Goal: Task Accomplishment & Management: Manage account settings

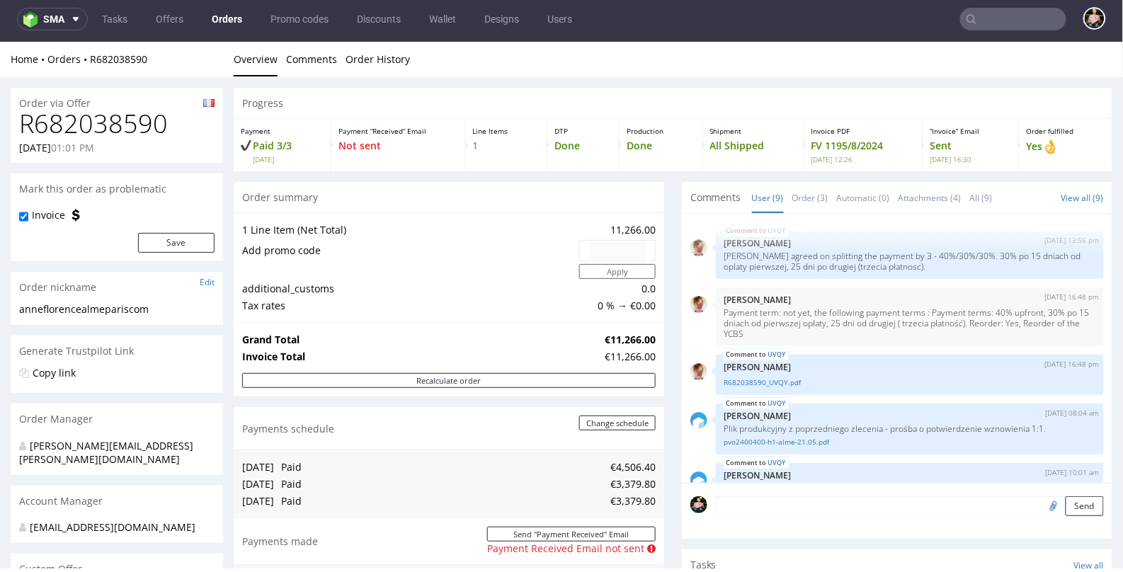
scroll to position [248, 0]
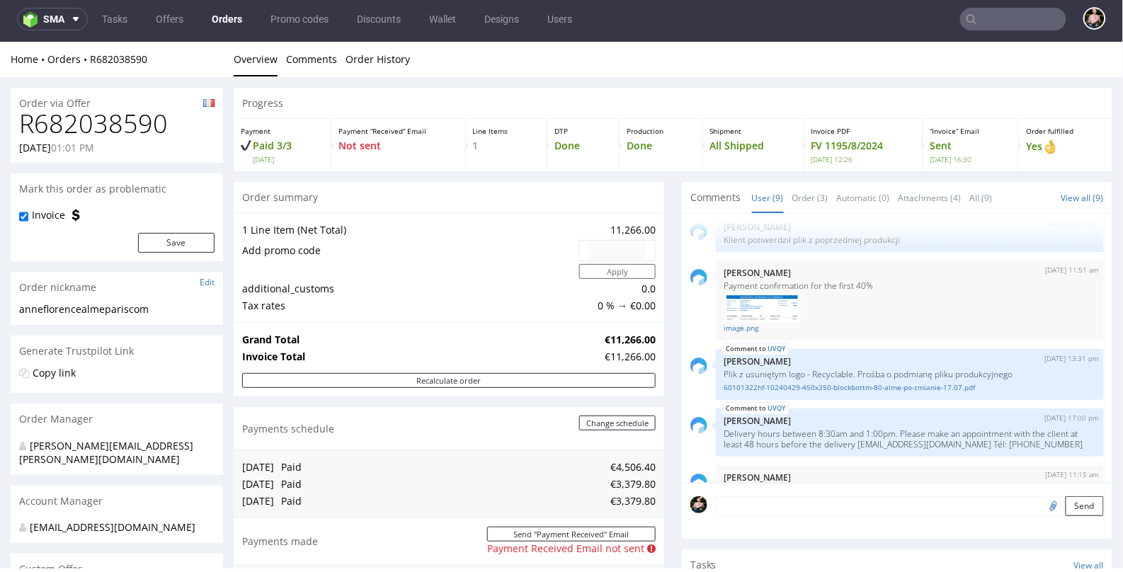
click at [984, 12] on input "text" at bounding box center [1013, 19] width 106 height 23
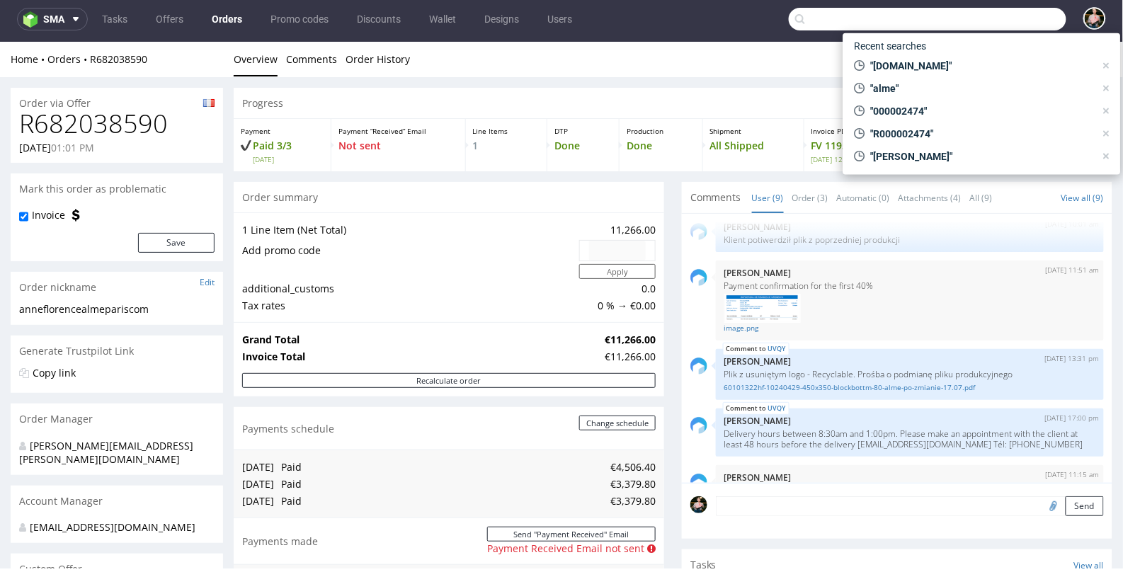
paste input "R386808460"
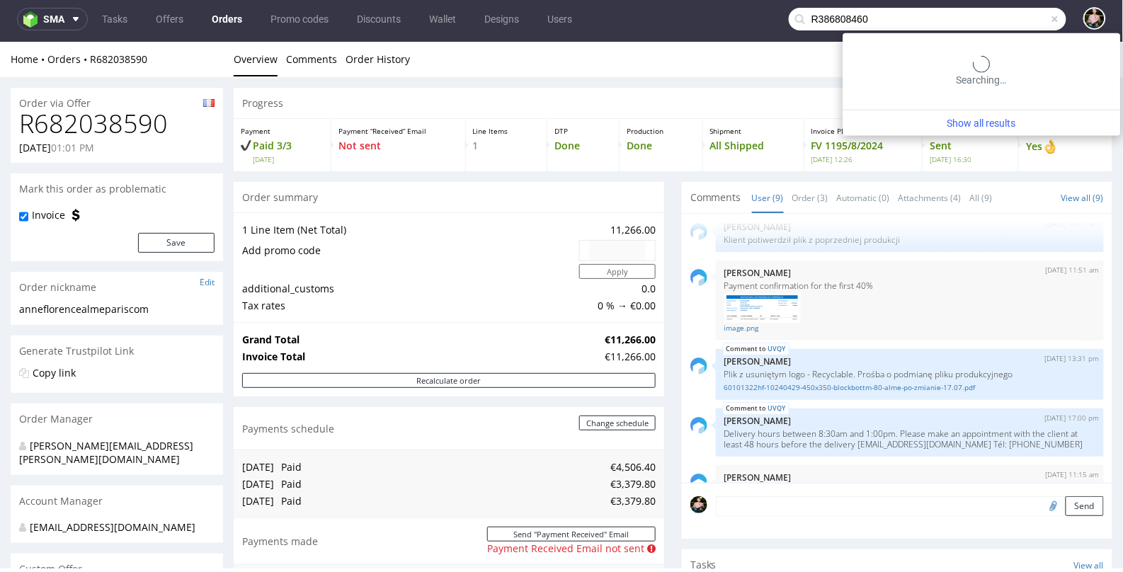
type input "R386808460"
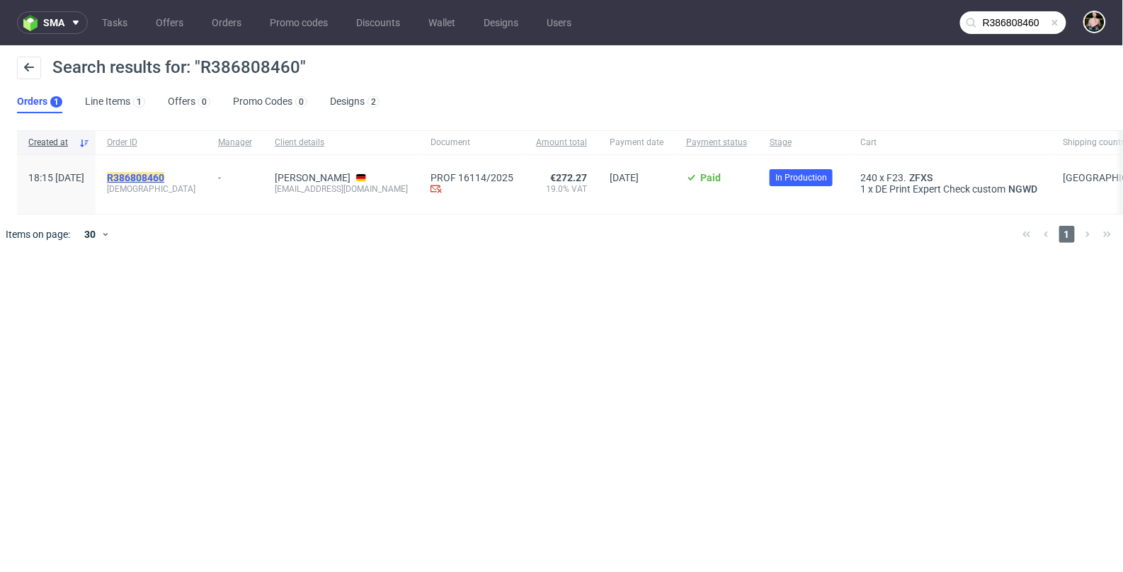
click at [164, 176] on mark "R386808460" at bounding box center [135, 177] width 57 height 11
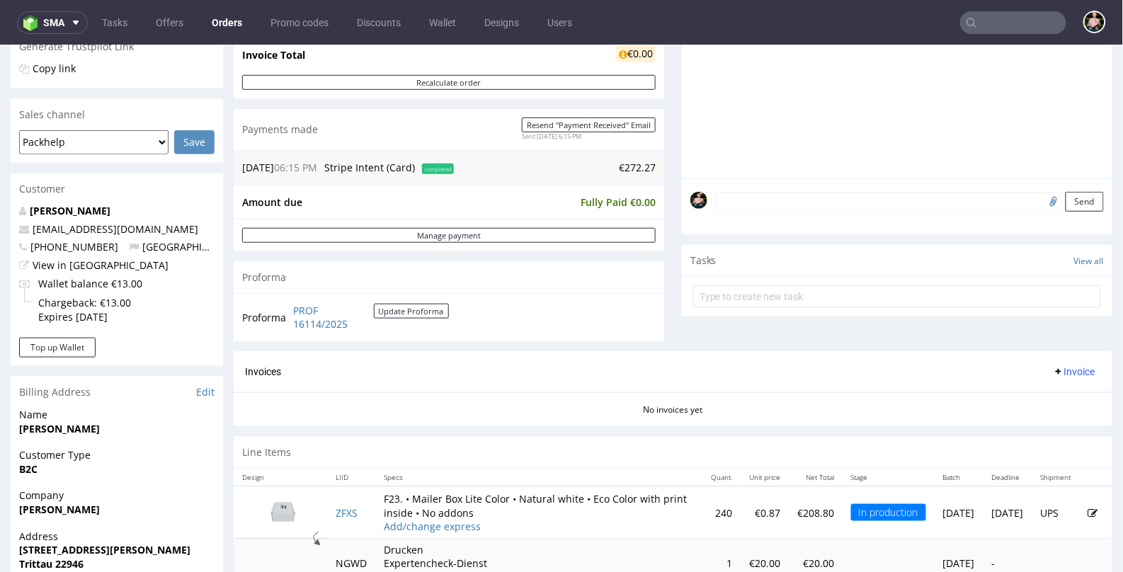
scroll to position [309, 0]
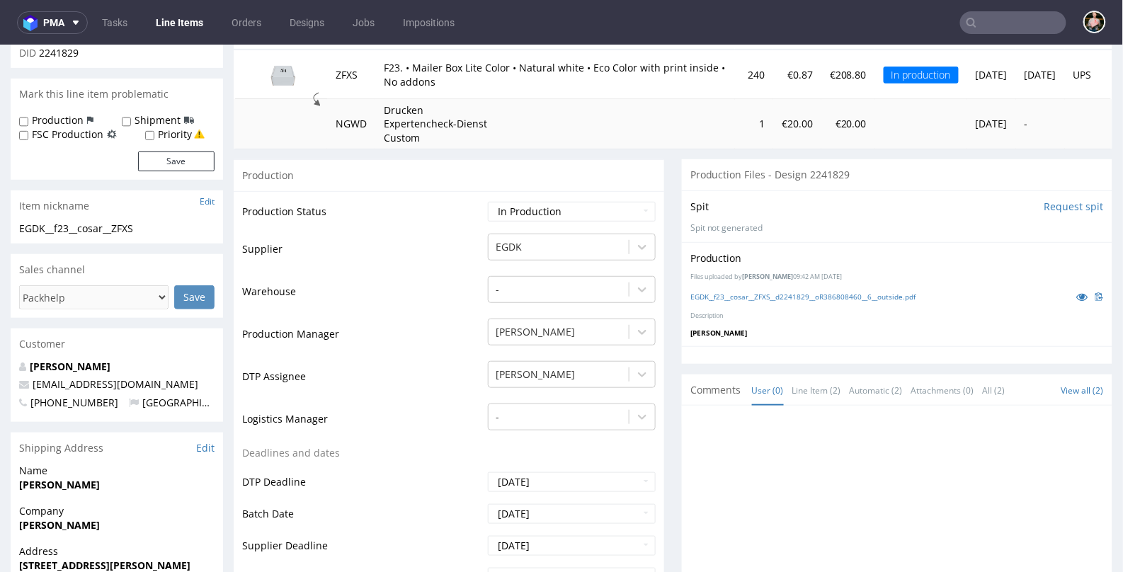
scroll to position [227, 0]
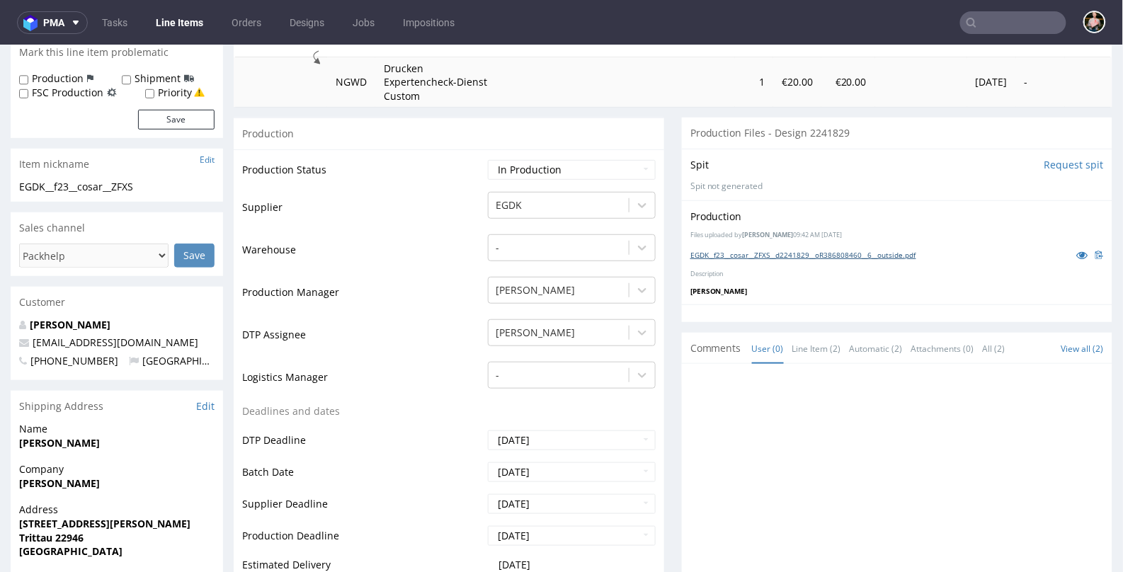
click at [854, 251] on link "EGDK__f23__cosar__ZFXS__d2241829__oR386808460__6__outside.pdf" at bounding box center [803, 254] width 226 height 10
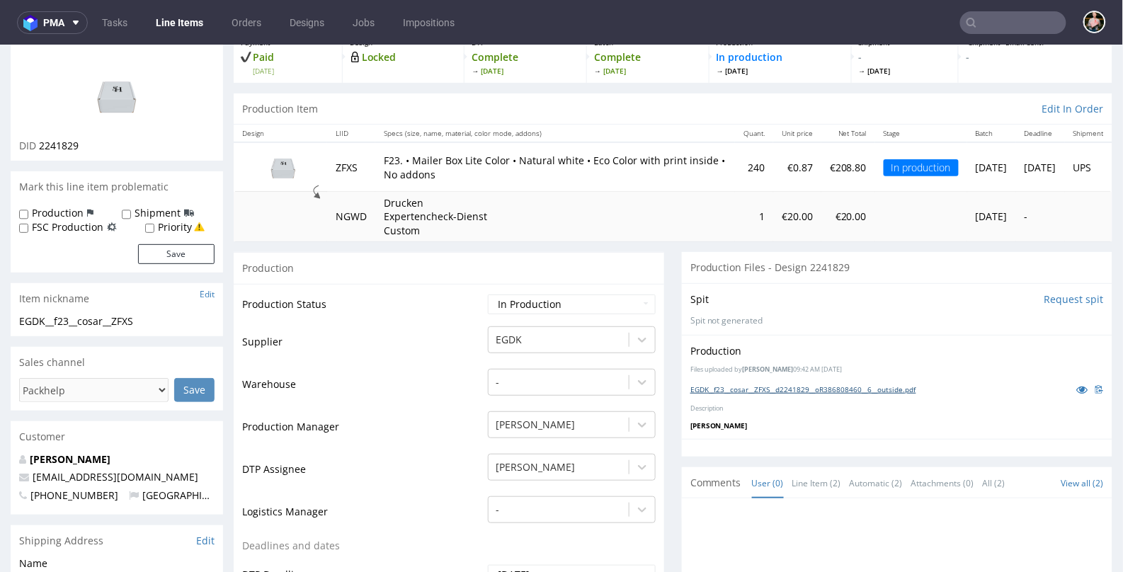
scroll to position [0, 0]
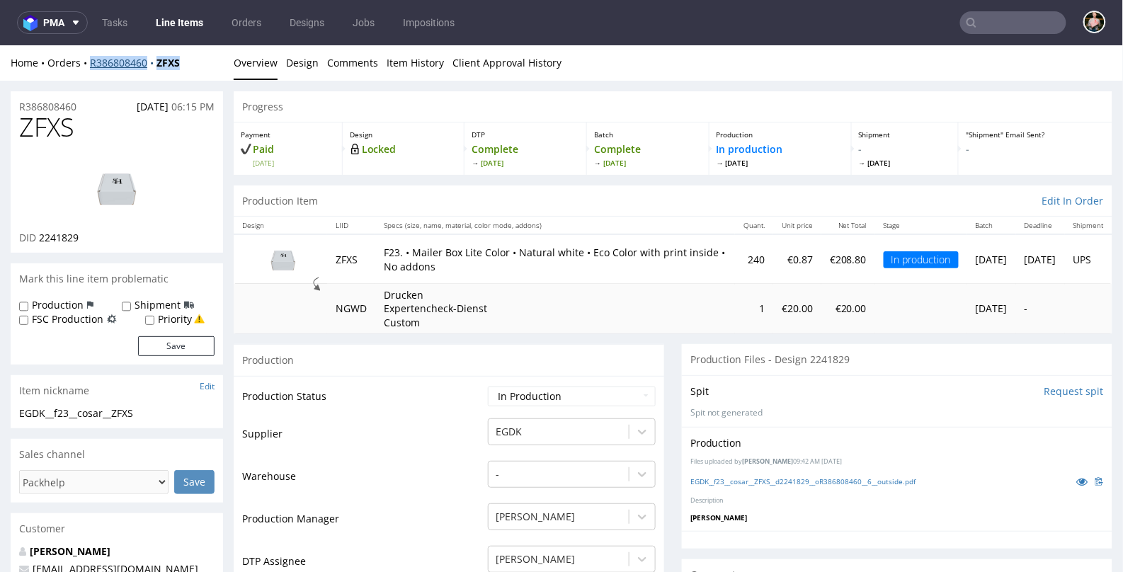
drag, startPoint x: 200, startPoint y: 63, endPoint x: 89, endPoint y: 64, distance: 111.2
click at [89, 64] on div "Home Orders R386808460 ZFXS" at bounding box center [117, 62] width 212 height 14
copy div "R386808460 ZFXS"
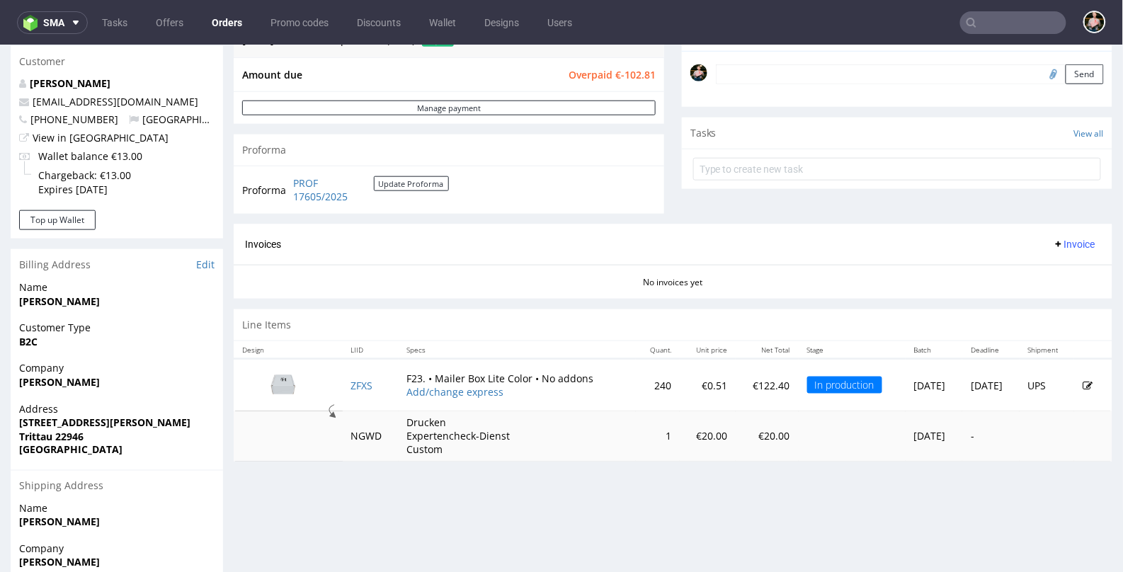
scroll to position [435, 0]
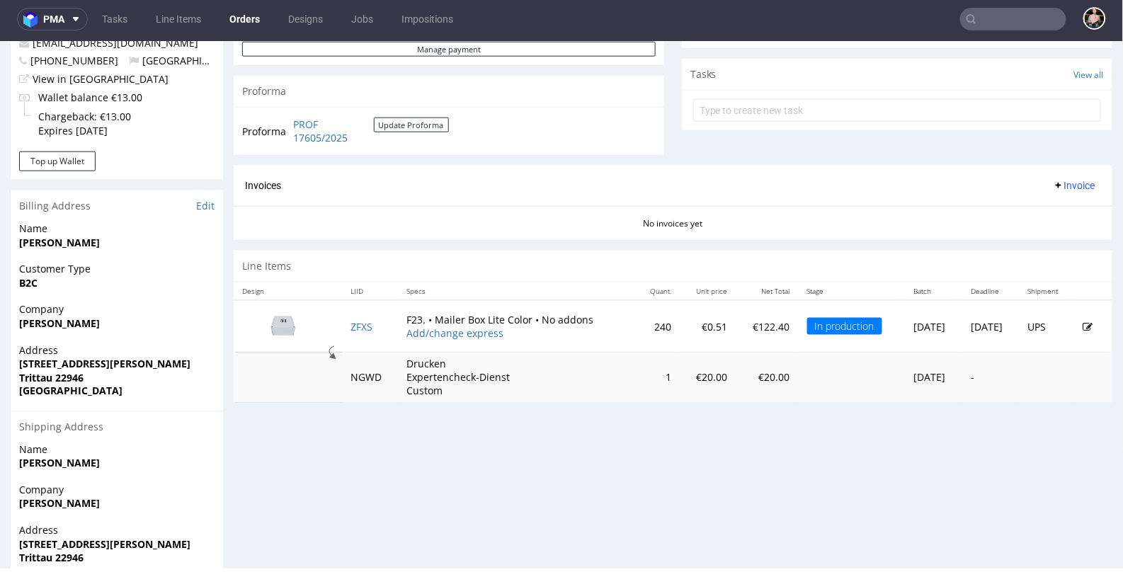
scroll to position [492, 0]
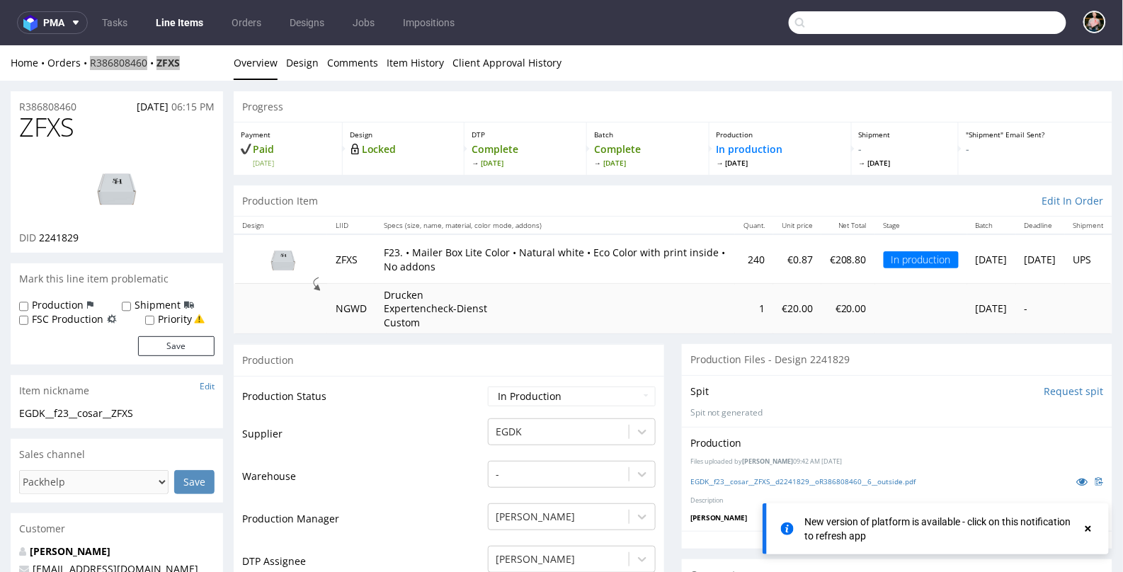
click at [1007, 24] on input "text" at bounding box center [928, 22] width 278 height 23
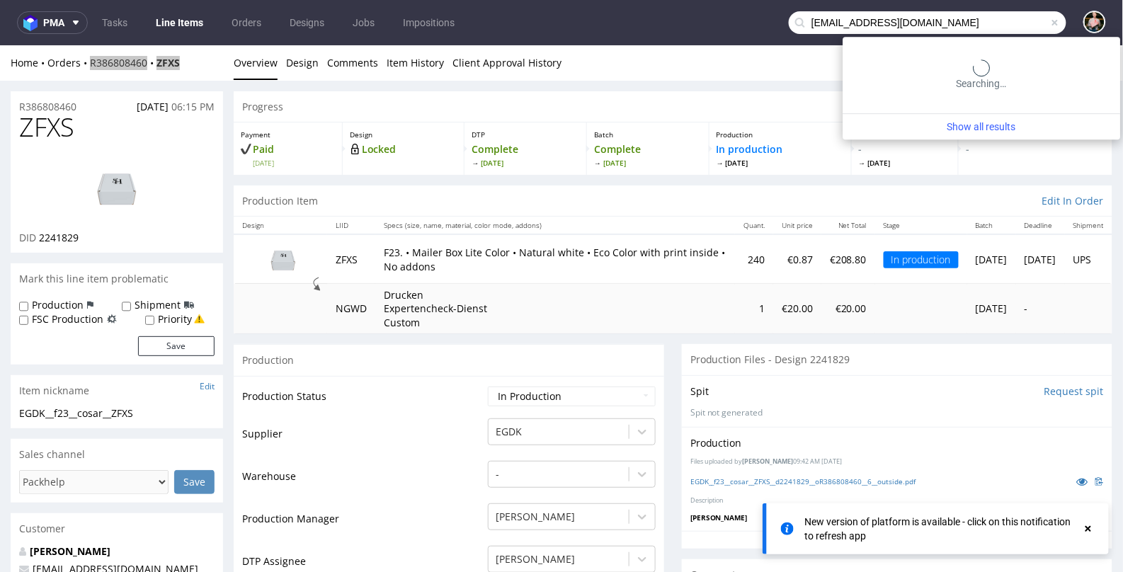
type input "[EMAIL_ADDRESS][DOMAIN_NAME]"
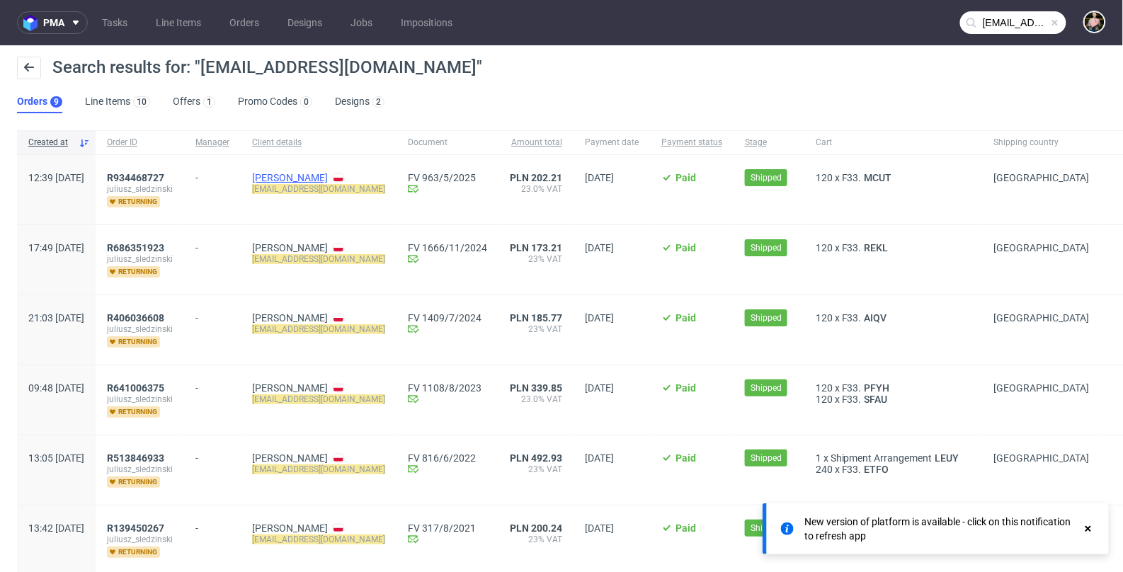
click at [307, 176] on link "[PERSON_NAME]" at bounding box center [290, 177] width 76 height 11
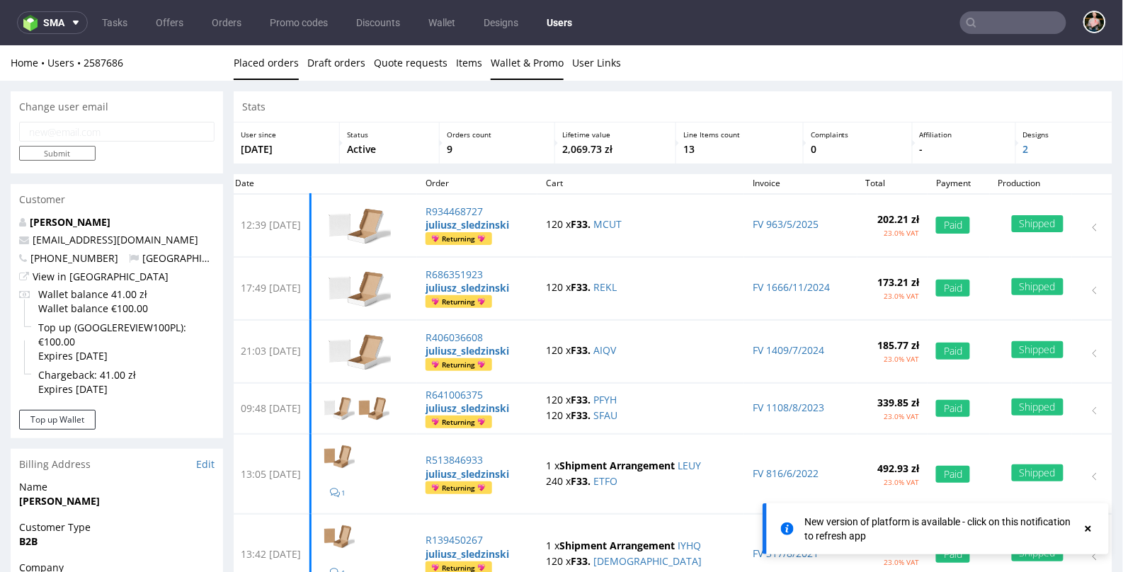
click at [512, 62] on link "Wallet & Promo" at bounding box center [527, 62] width 73 height 35
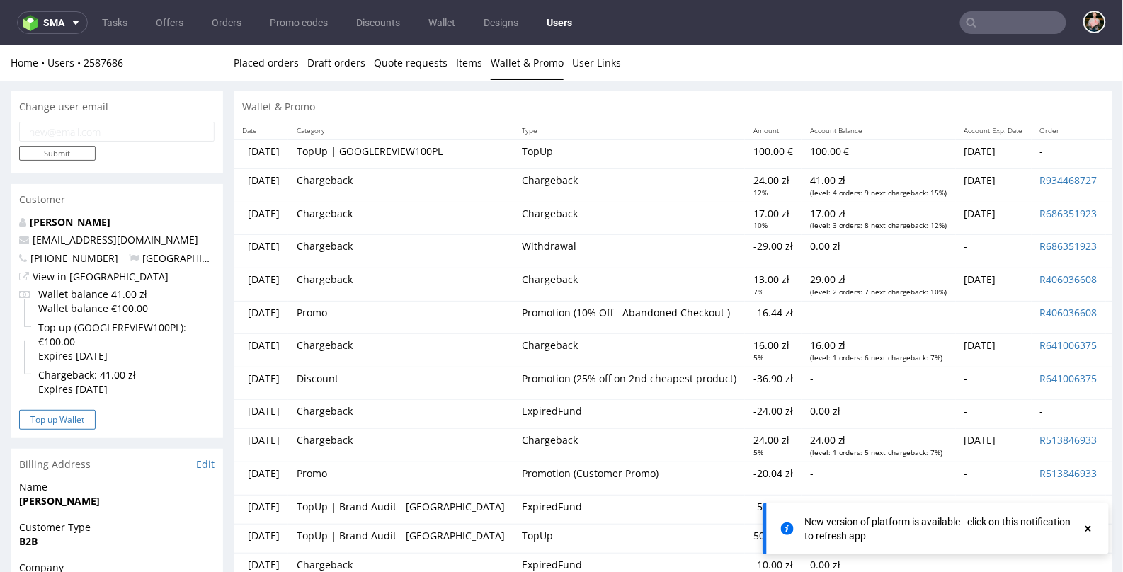
click at [64, 417] on button "Top up Wallet" at bounding box center [57, 419] width 76 height 20
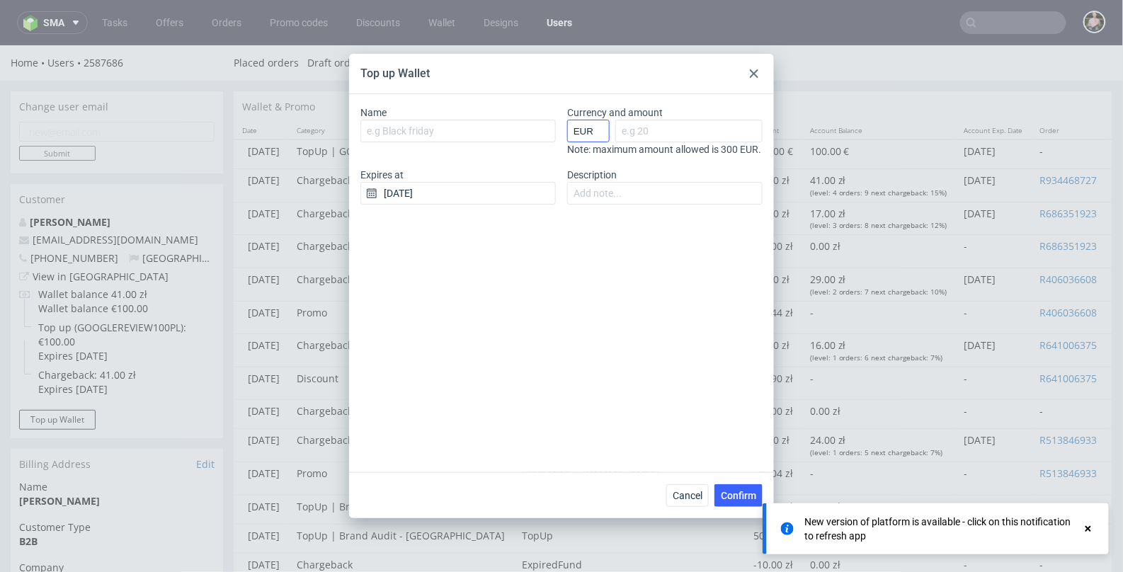
click at [588, 135] on select "EUR GBP PLN SEK RON" at bounding box center [588, 131] width 42 height 23
select select "PLN"
click at [567, 120] on select "EUR GBP PLN SEK RON" at bounding box center [588, 131] width 42 height 23
click at [646, 130] on input "Currency and amount" at bounding box center [688, 131] width 147 height 23
type input "100"
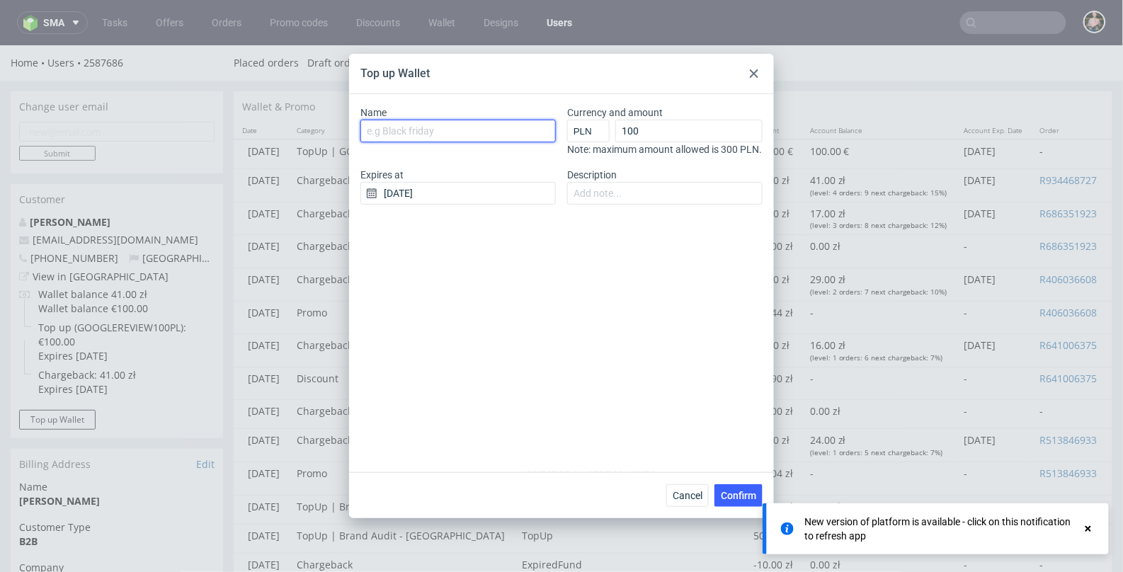
click at [404, 137] on input "Name" at bounding box center [457, 131] width 195 height 23
click at [479, 126] on input "Top up (Google Review17)" at bounding box center [457, 131] width 195 height 23
type input "Top up (Google Review18)"
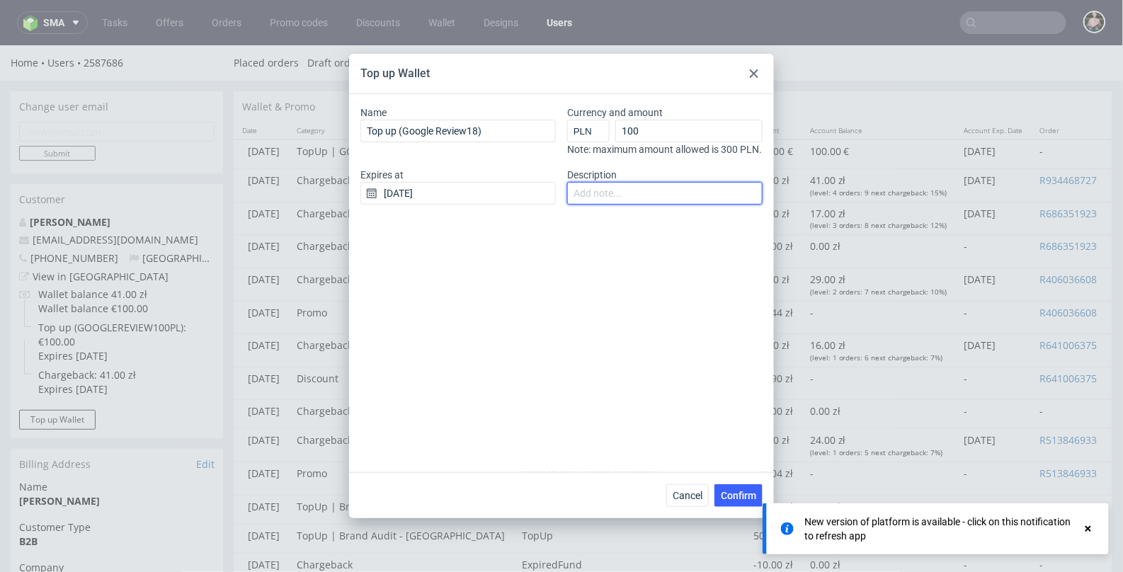
click at [603, 200] on input "Description" at bounding box center [664, 193] width 195 height 23
click at [435, 205] on input "20/08/2025" at bounding box center [457, 193] width 195 height 23
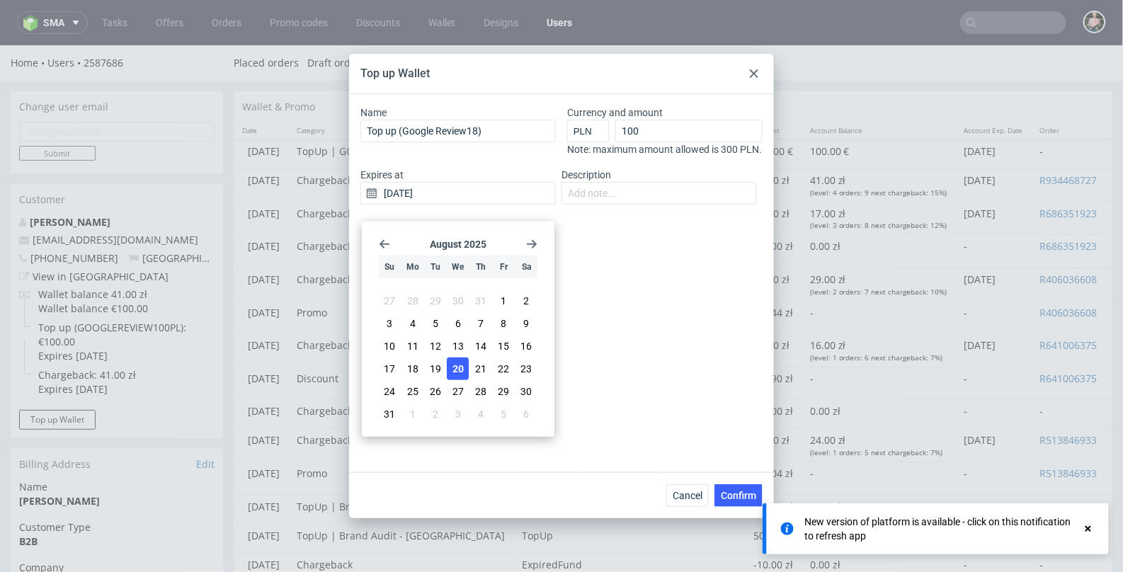
click at [531, 241] on icon "Go forward 1 month" at bounding box center [531, 244] width 11 height 11
click at [530, 251] on div "November 2025 Su Mo Tu We Th Fr Sa 26 27 28 29 30 31 1 2 3 4 5 6 7 8 9 10 11 12…" at bounding box center [457, 329] width 181 height 204
click at [530, 242] on icon "Go forward 1 month" at bounding box center [531, 244] width 11 height 11
click at [526, 350] on span "20" at bounding box center [526, 350] width 11 height 14
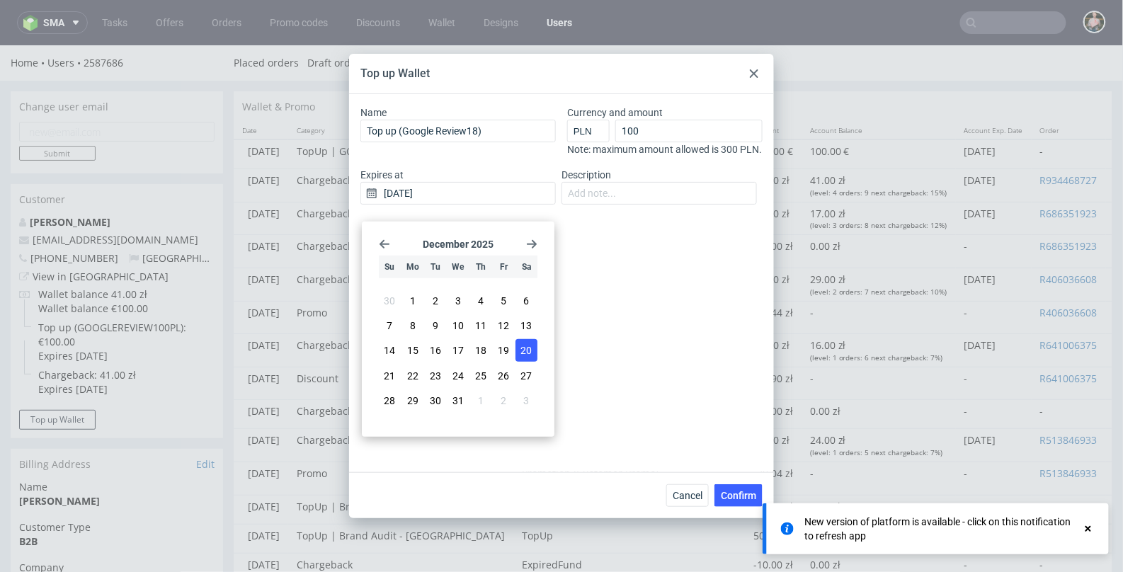
type input "20/12/2025"
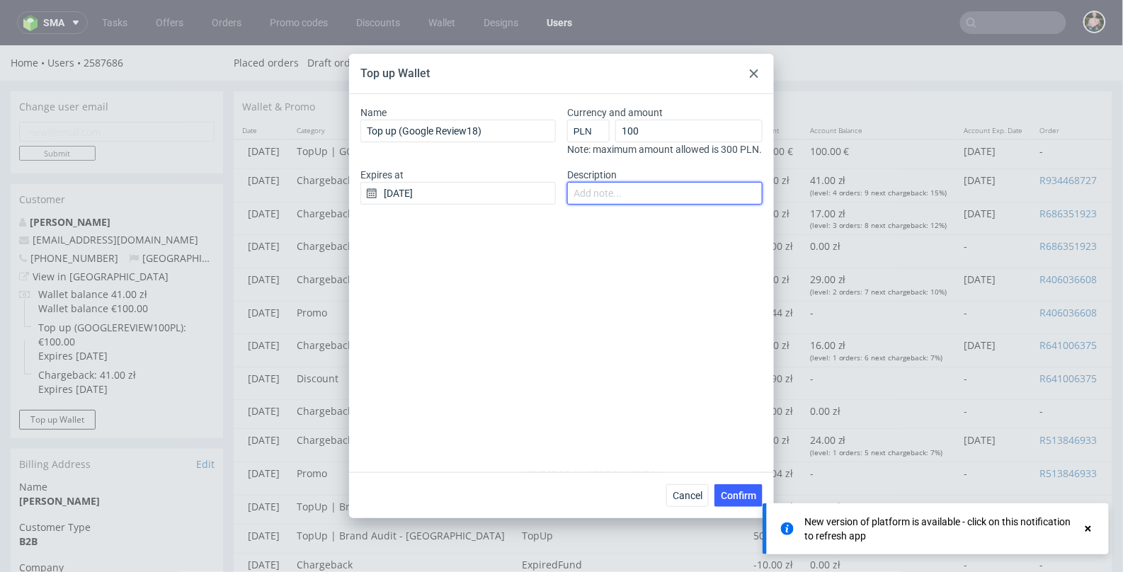
click at [619, 202] on input "Description" at bounding box center [664, 193] width 195 height 23
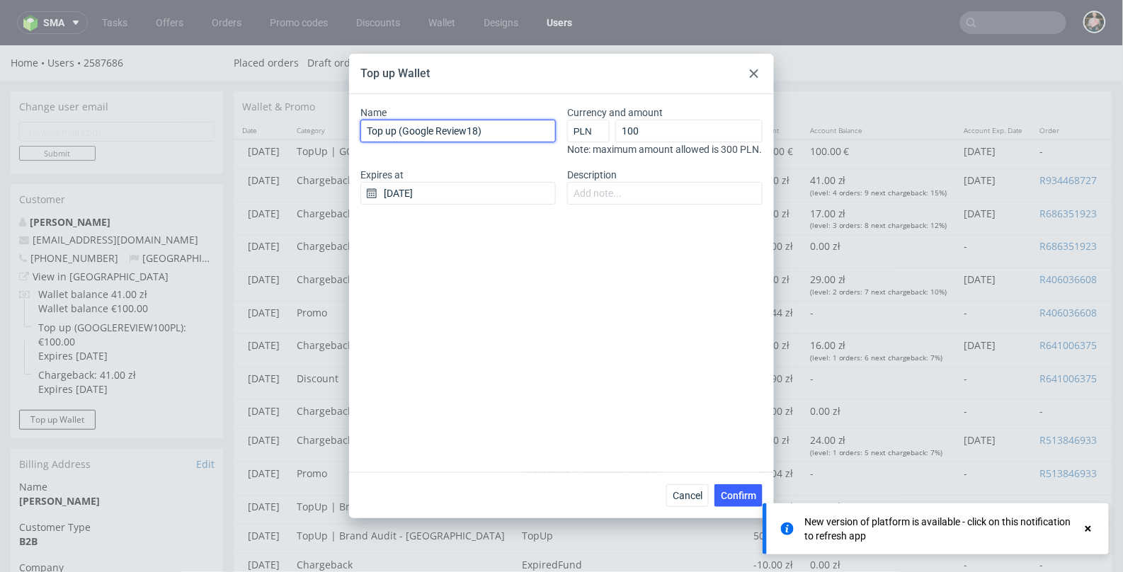
drag, startPoint x: 498, startPoint y: 130, endPoint x: 355, endPoint y: 135, distance: 143.1
click at [355, 135] on div "Name Top up (Google Review18) Currency and amount EUR GBP PLN SEK RON 100 Note:…" at bounding box center [561, 283] width 425 height 378
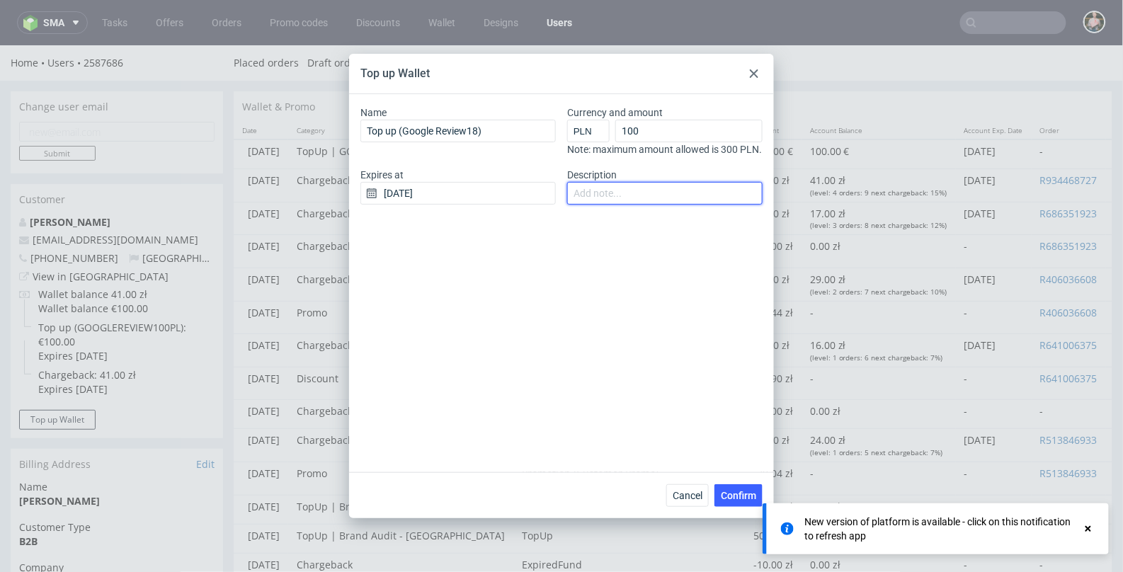
click at [598, 198] on input "Description" at bounding box center [664, 193] width 195 height 23
paste input "Top up (Google Review18)"
type input "Top up (Google Review18) sledziowy@gmail.com"
click at [737, 496] on span "Confirm" at bounding box center [738, 496] width 35 height 10
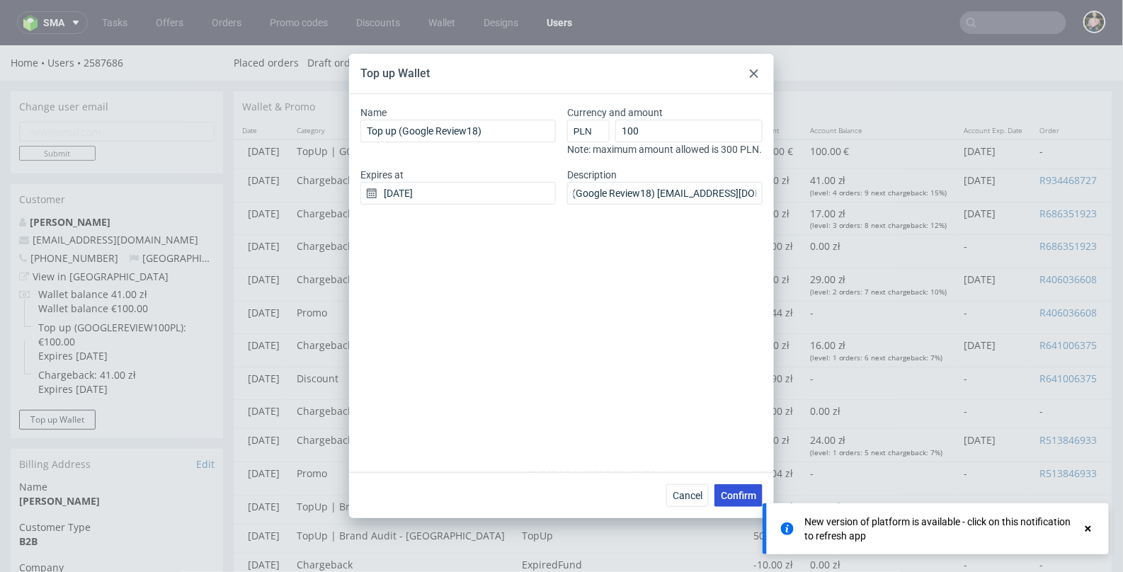
scroll to position [0, 0]
